Goal: Task Accomplishment & Management: Manage account settings

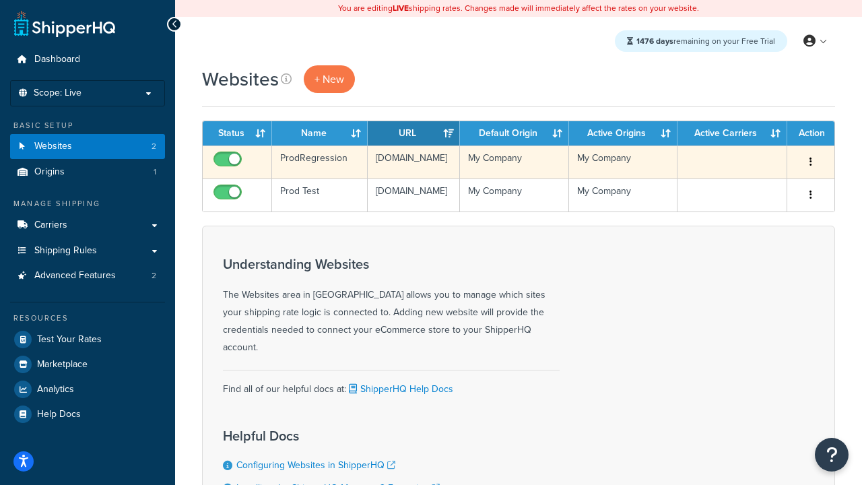
click at [811, 162] on icon "button" at bounding box center [811, 161] width 3 height 9
click at [756, 244] on link "Delete" at bounding box center [756, 244] width 106 height 28
